Goal: Check status: Check status

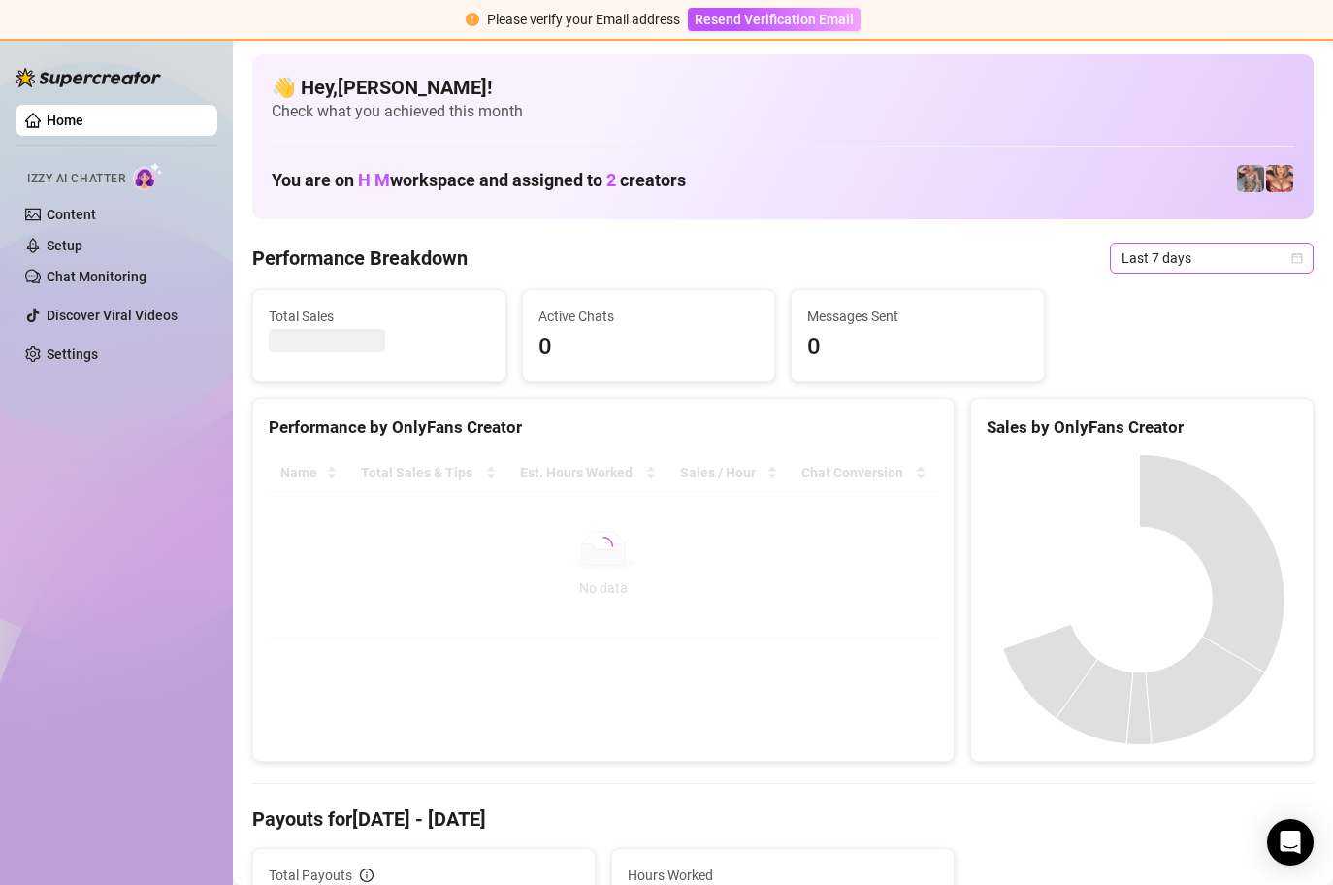
click at [1291, 252] on div "Last 7 days" at bounding box center [1212, 257] width 204 height 31
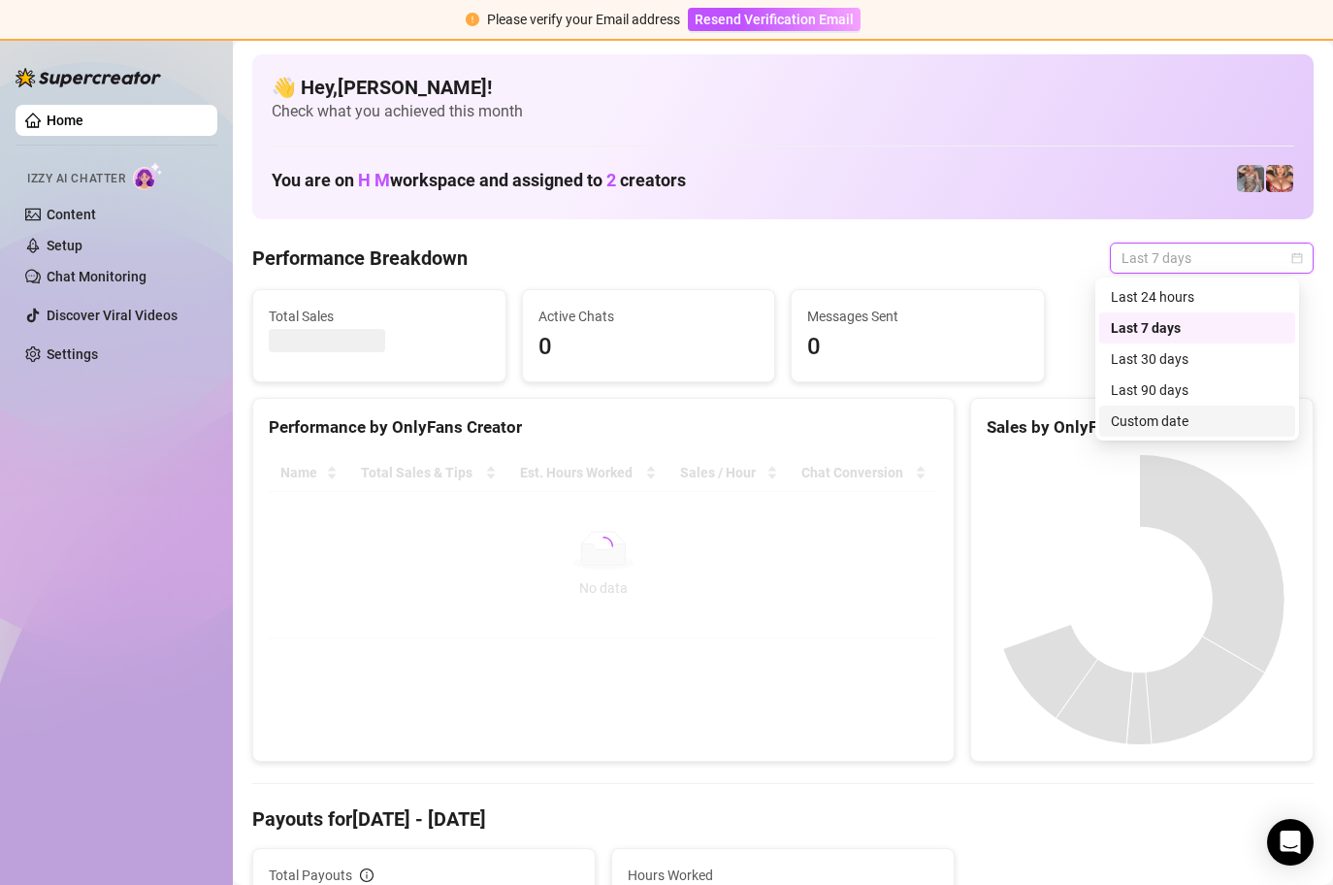
click at [1186, 412] on div "Custom date" at bounding box center [1196, 420] width 173 height 21
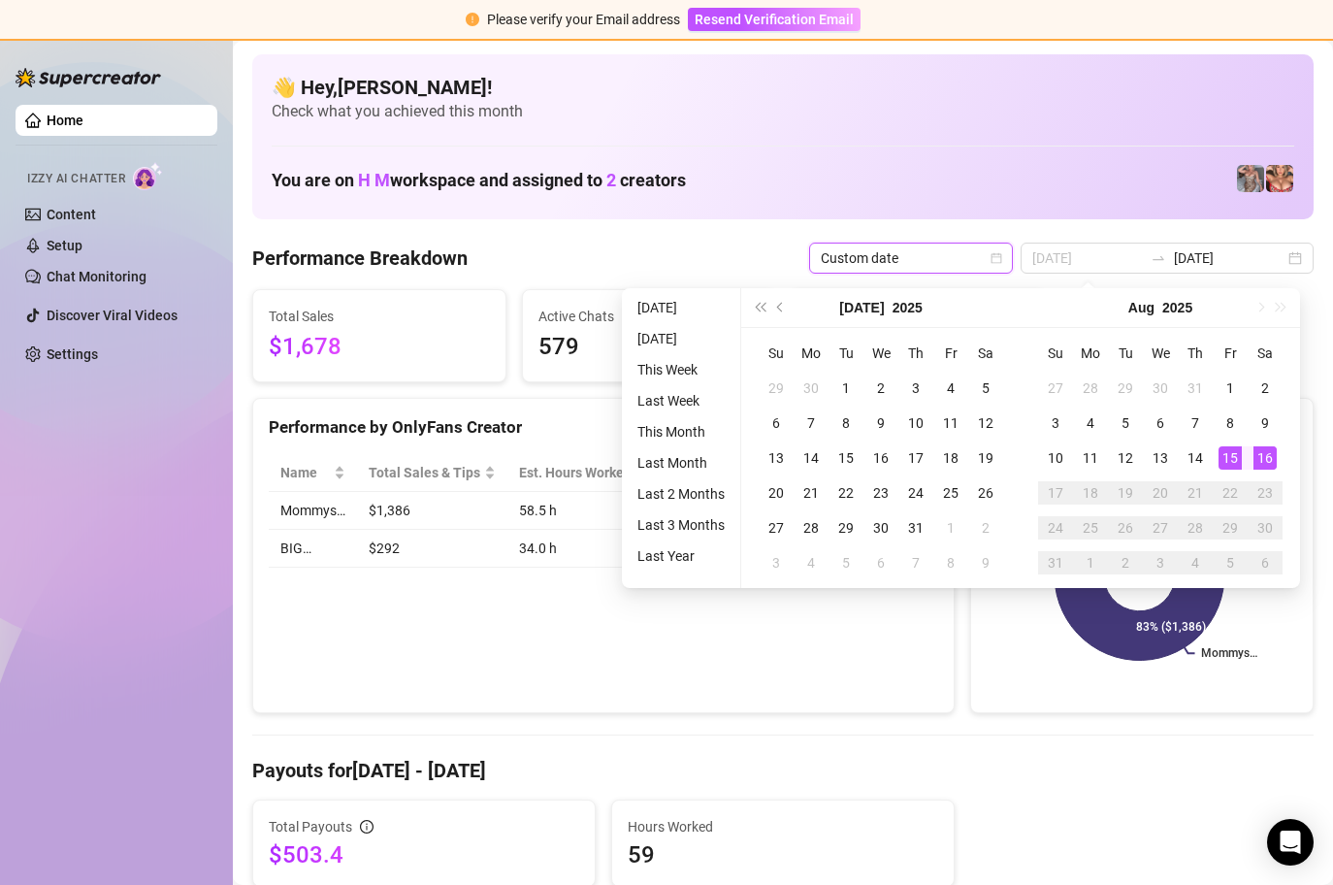
type input "[DATE]"
click at [1266, 456] on div "16" at bounding box center [1264, 457] width 23 height 23
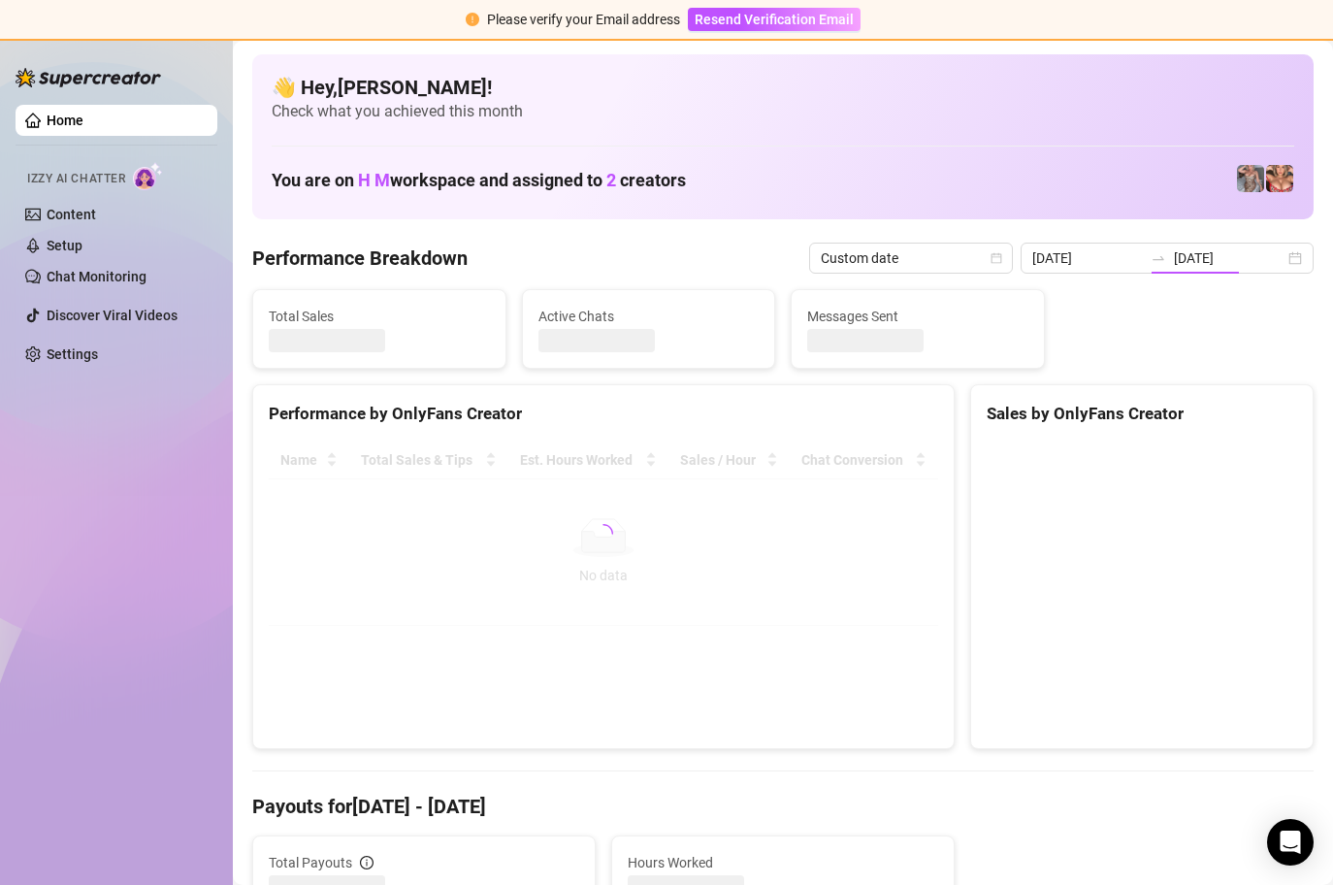
type input "[DATE]"
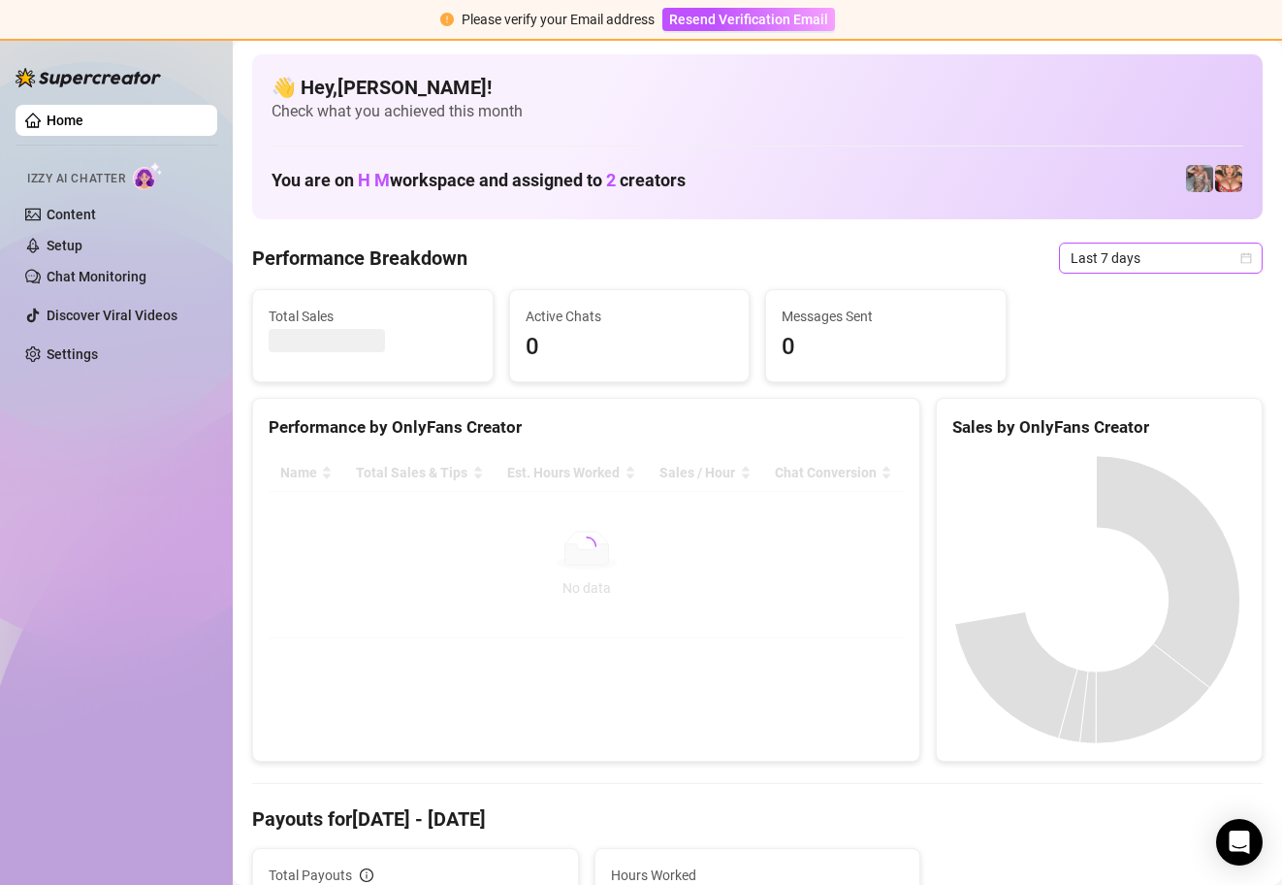
click at [1240, 253] on icon "calendar" at bounding box center [1246, 258] width 12 height 12
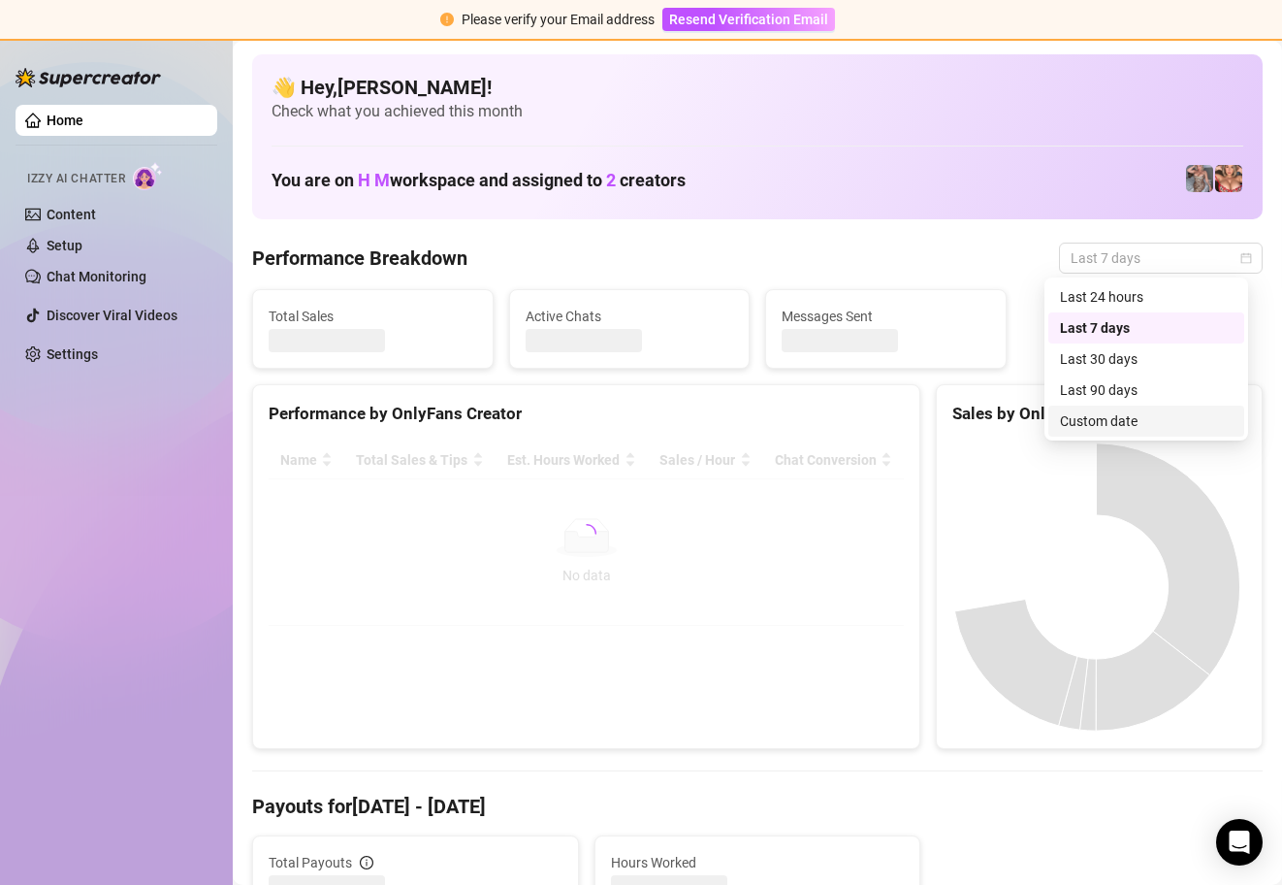
click at [1151, 417] on div "Custom date" at bounding box center [1146, 420] width 173 height 21
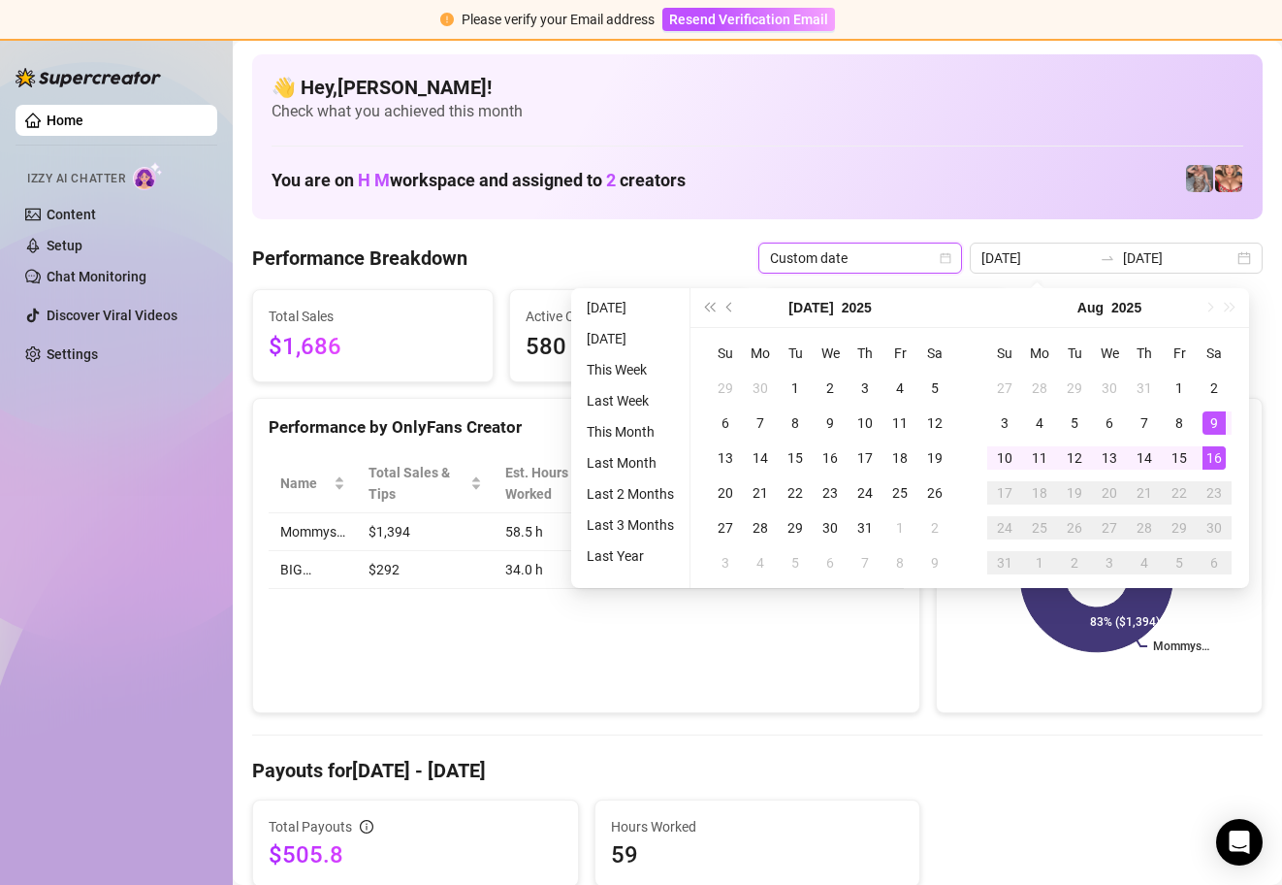
type input "[DATE]"
click at [1217, 454] on div "16" at bounding box center [1214, 457] width 23 height 23
type input "[DATE]"
